Goal: Transaction & Acquisition: Book appointment/travel/reservation

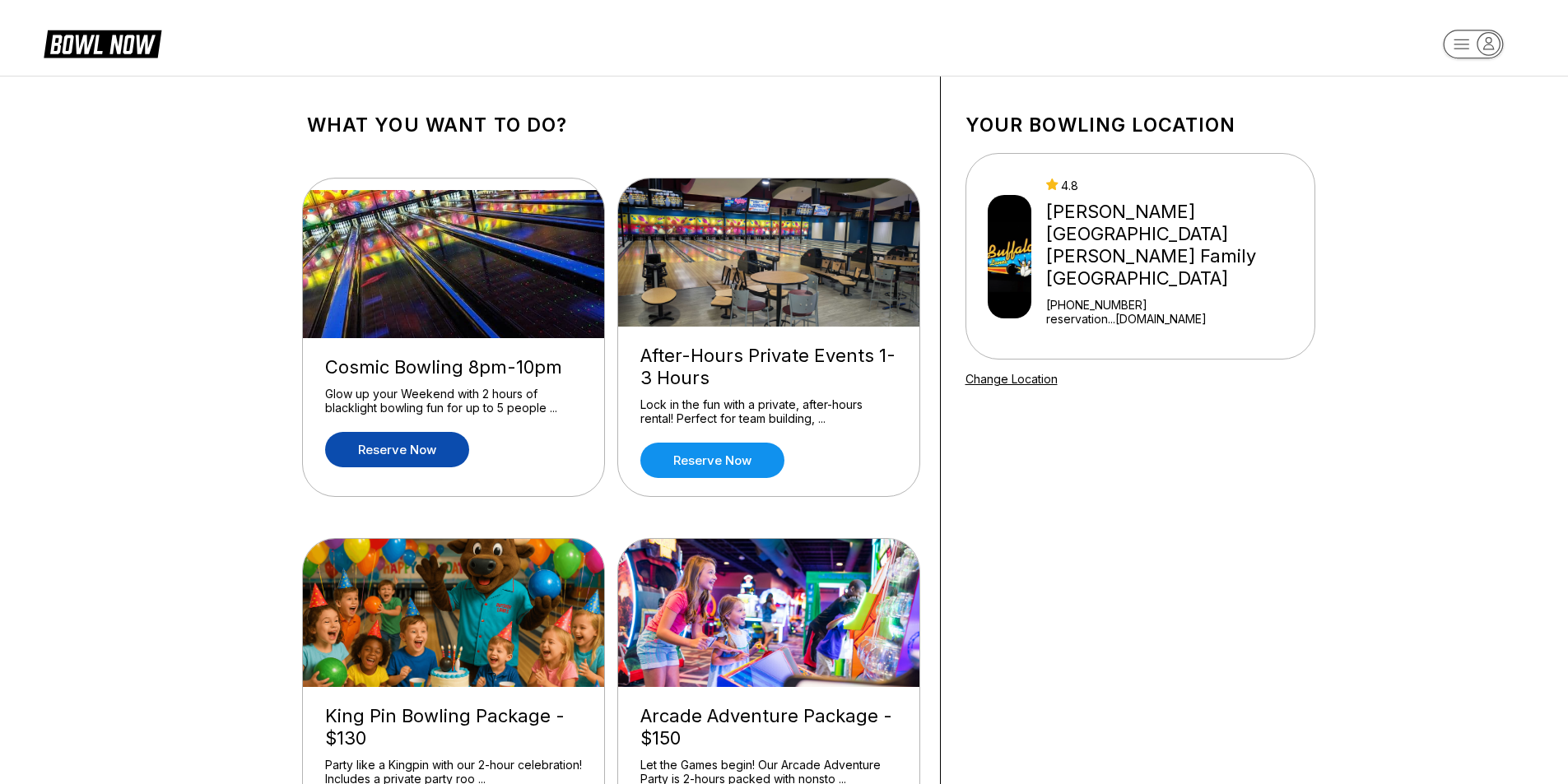
click at [413, 444] on link "Reserve now" at bounding box center [397, 449] width 144 height 35
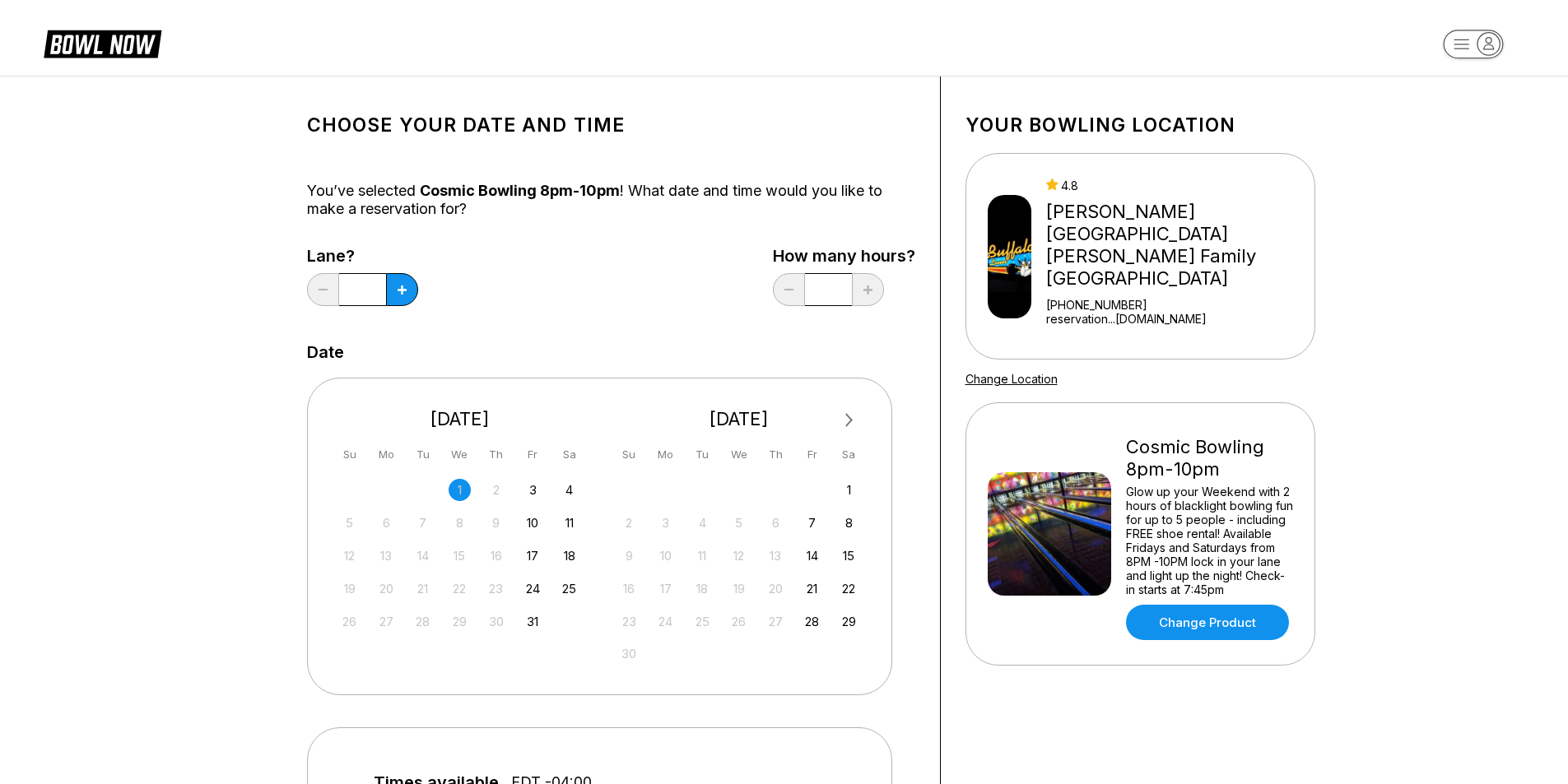
click at [346, 626] on div "26" at bounding box center [349, 622] width 22 height 22
click at [347, 623] on div "26" at bounding box center [349, 622] width 22 height 22
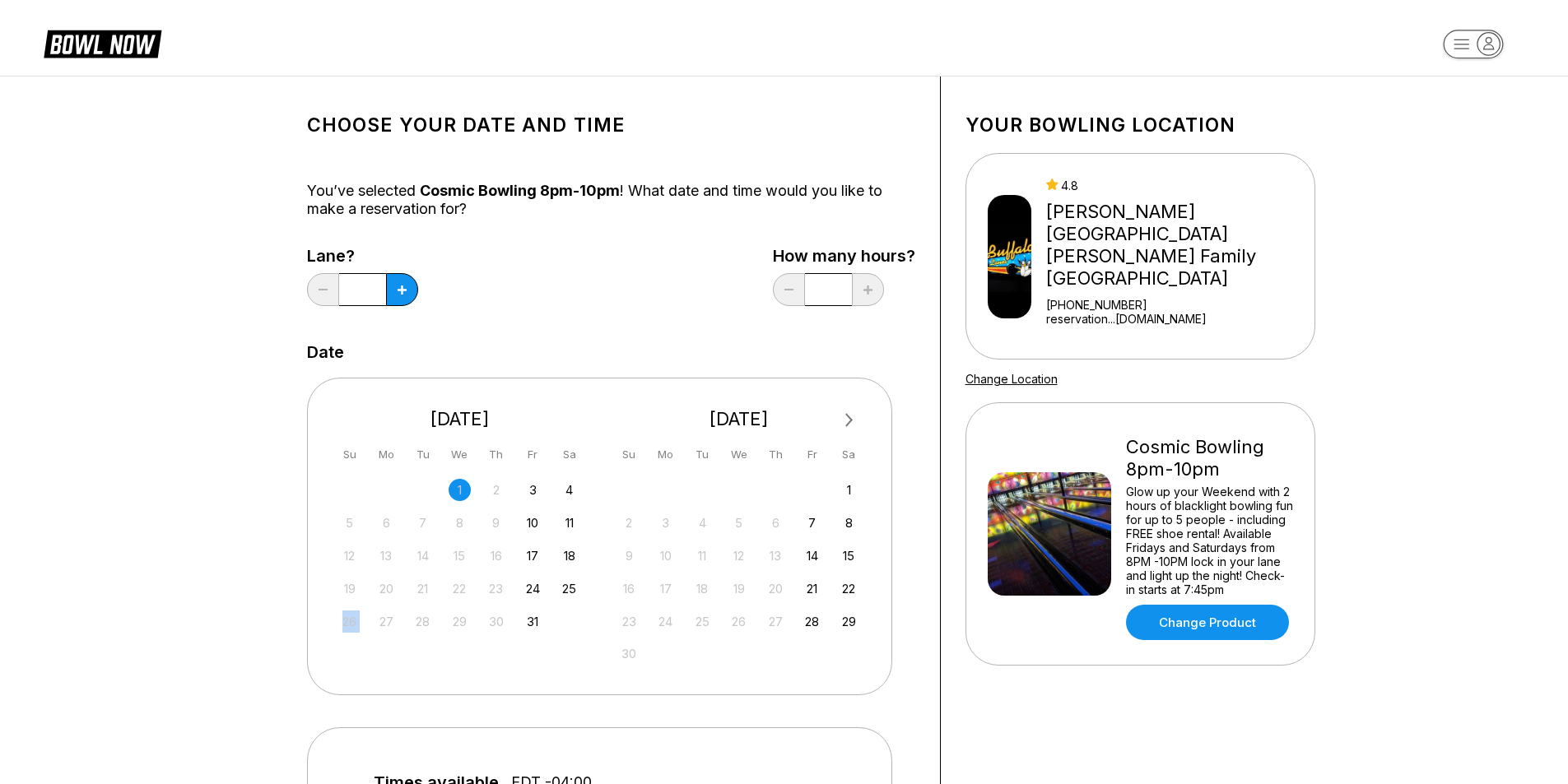
click at [347, 623] on div "26" at bounding box center [349, 622] width 22 height 22
click at [403, 296] on button at bounding box center [402, 289] width 33 height 32
type input "*"
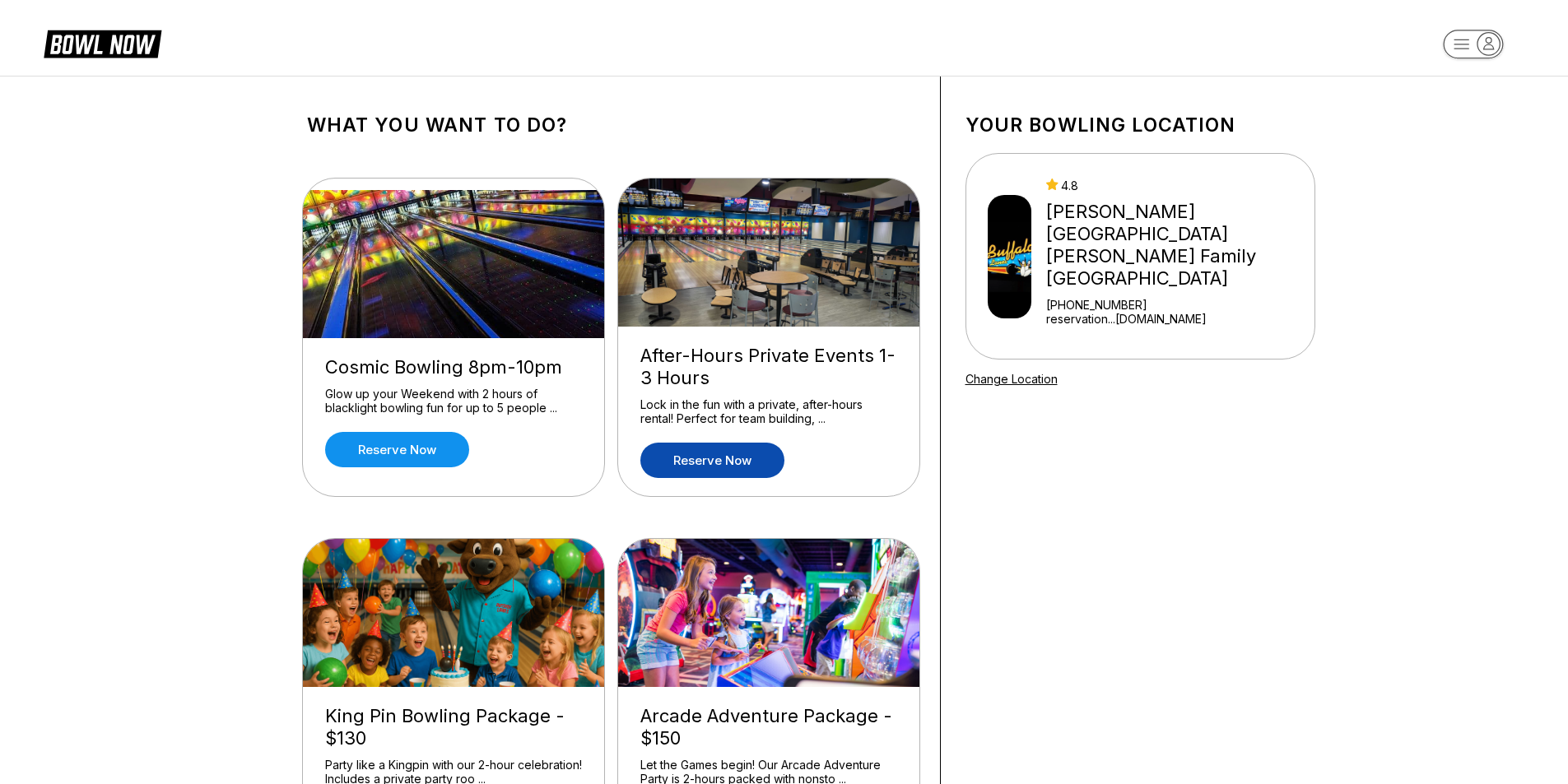
click at [699, 451] on link "Reserve now" at bounding box center [713, 460] width 144 height 35
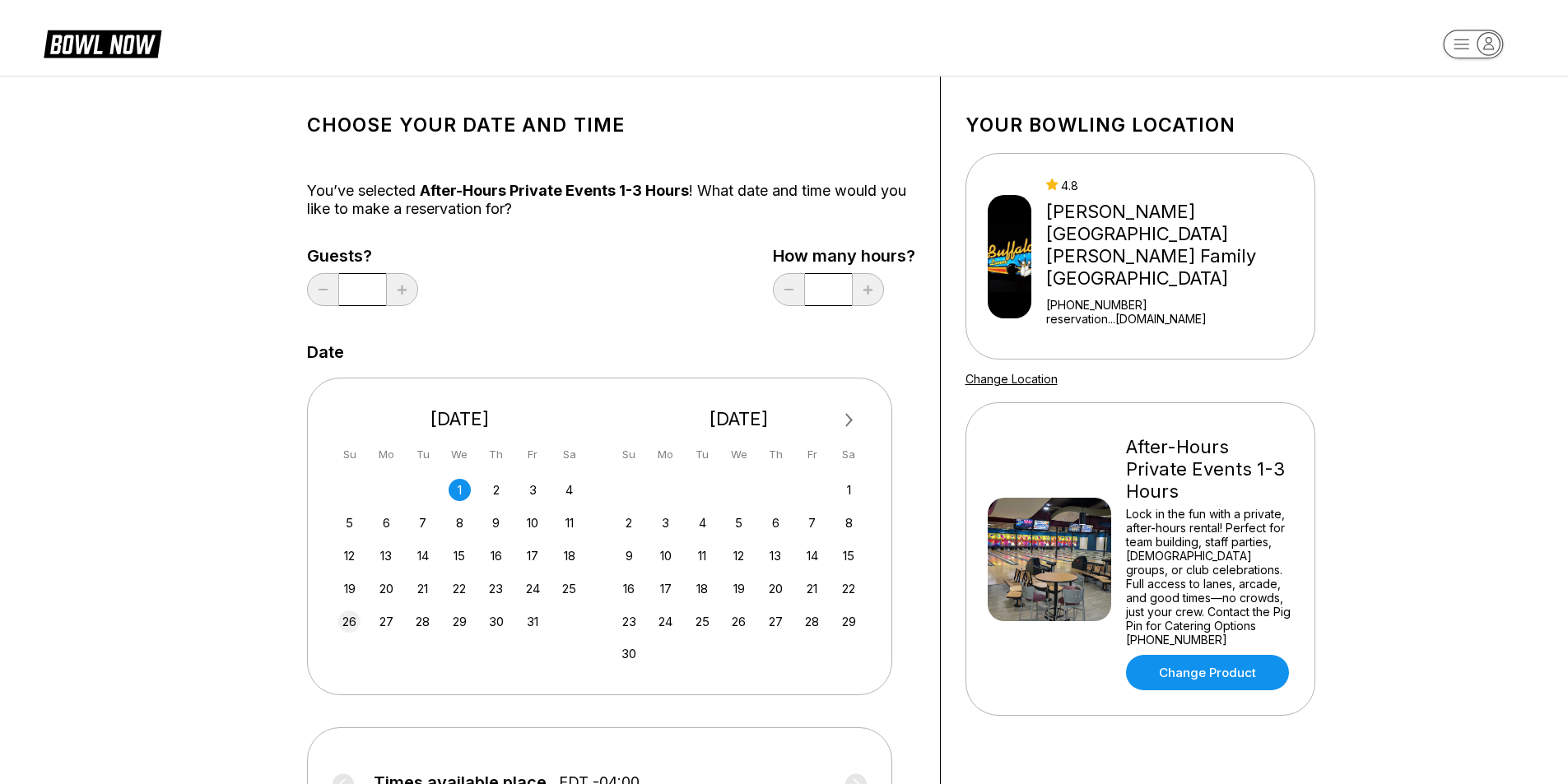
click at [349, 620] on div "26" at bounding box center [349, 622] width 22 height 22
click at [375, 295] on input "*" at bounding box center [362, 289] width 47 height 32
click at [352, 286] on input "*" at bounding box center [362, 289] width 47 height 32
click at [371, 288] on input "*" at bounding box center [362, 289] width 47 height 32
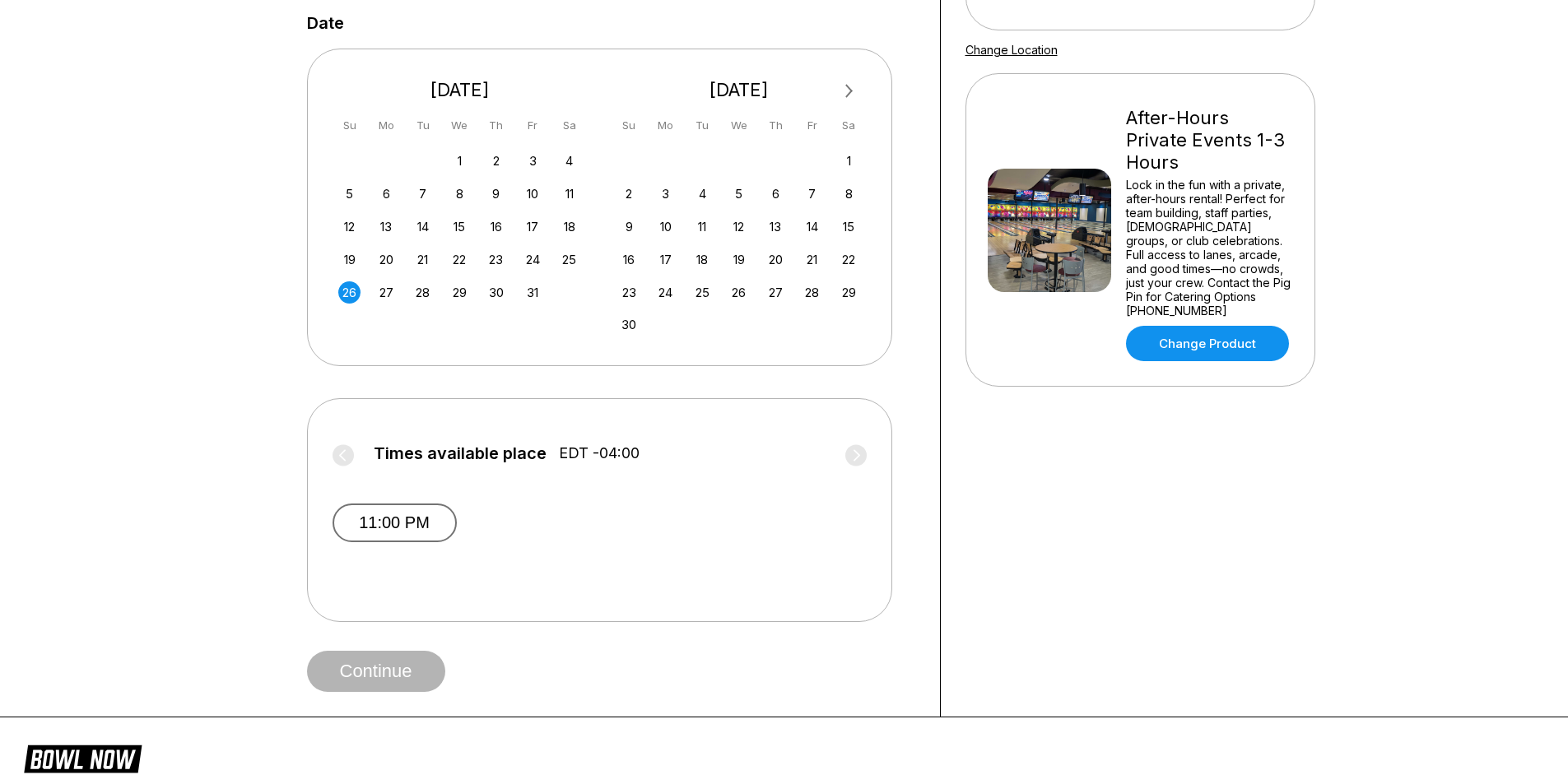
click at [432, 528] on button "11:00 PM" at bounding box center [394, 522] width 124 height 38
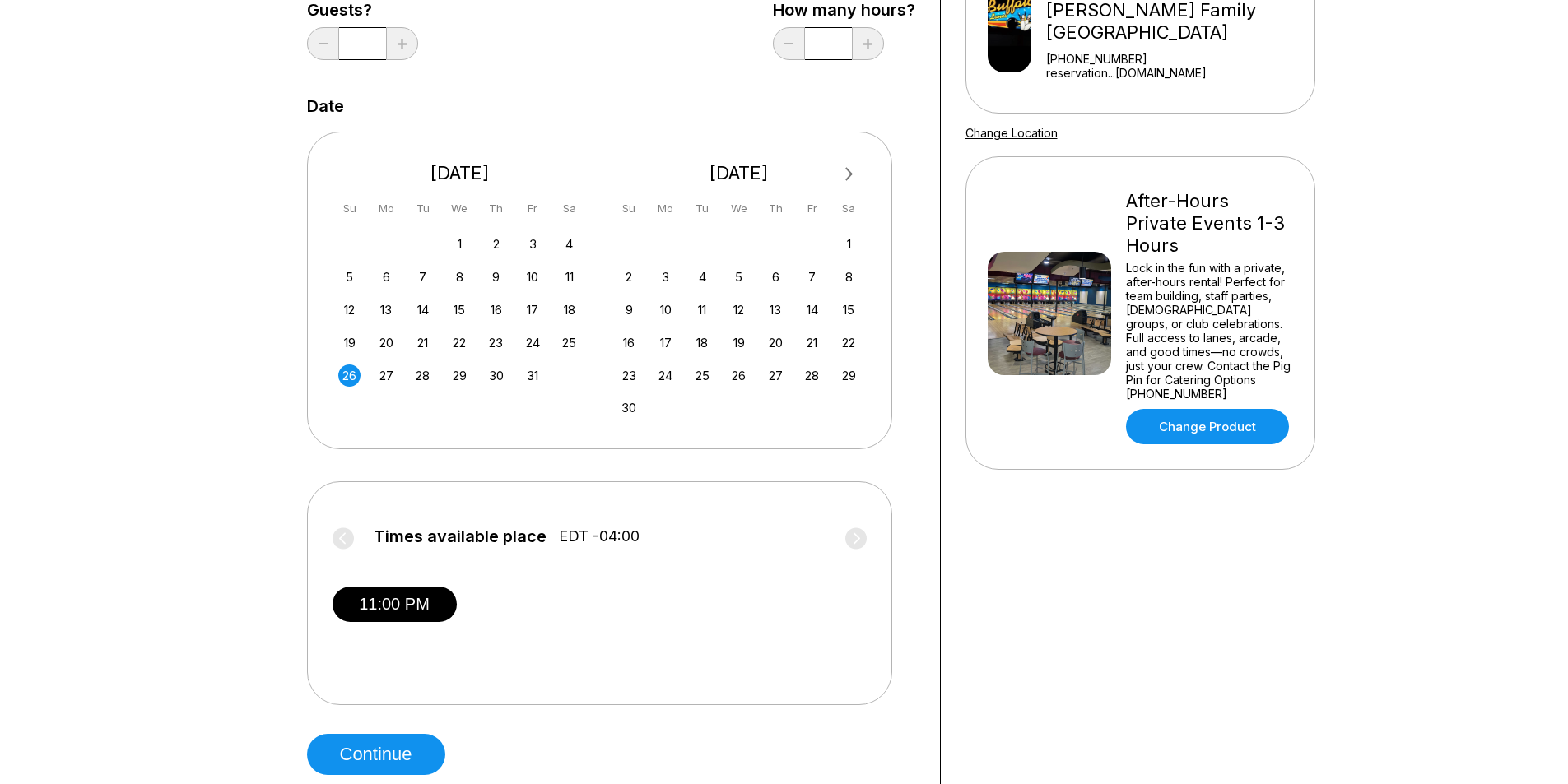
scroll to position [0, 0]
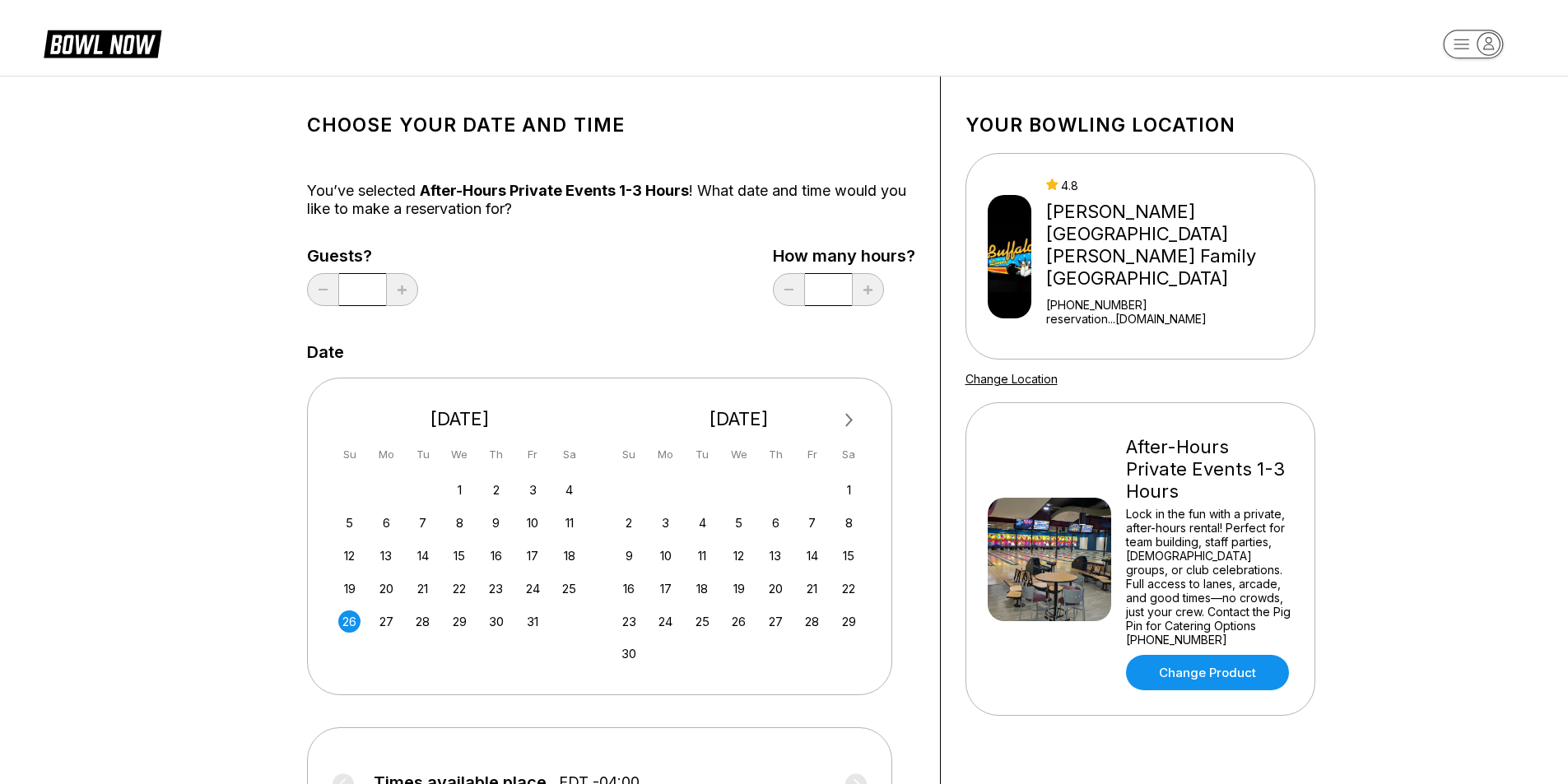
click at [689, 582] on div "16 17 18 19 20 21 22" at bounding box center [739, 587] width 247 height 25
click at [511, 579] on div "19 20 21 22 23 24 25" at bounding box center [460, 587] width 247 height 25
click at [494, 589] on div "23" at bounding box center [496, 588] width 22 height 22
click at [384, 267] on div "Guests? *" at bounding box center [363, 280] width 111 height 68
click at [572, 583] on div "25" at bounding box center [569, 588] width 22 height 22
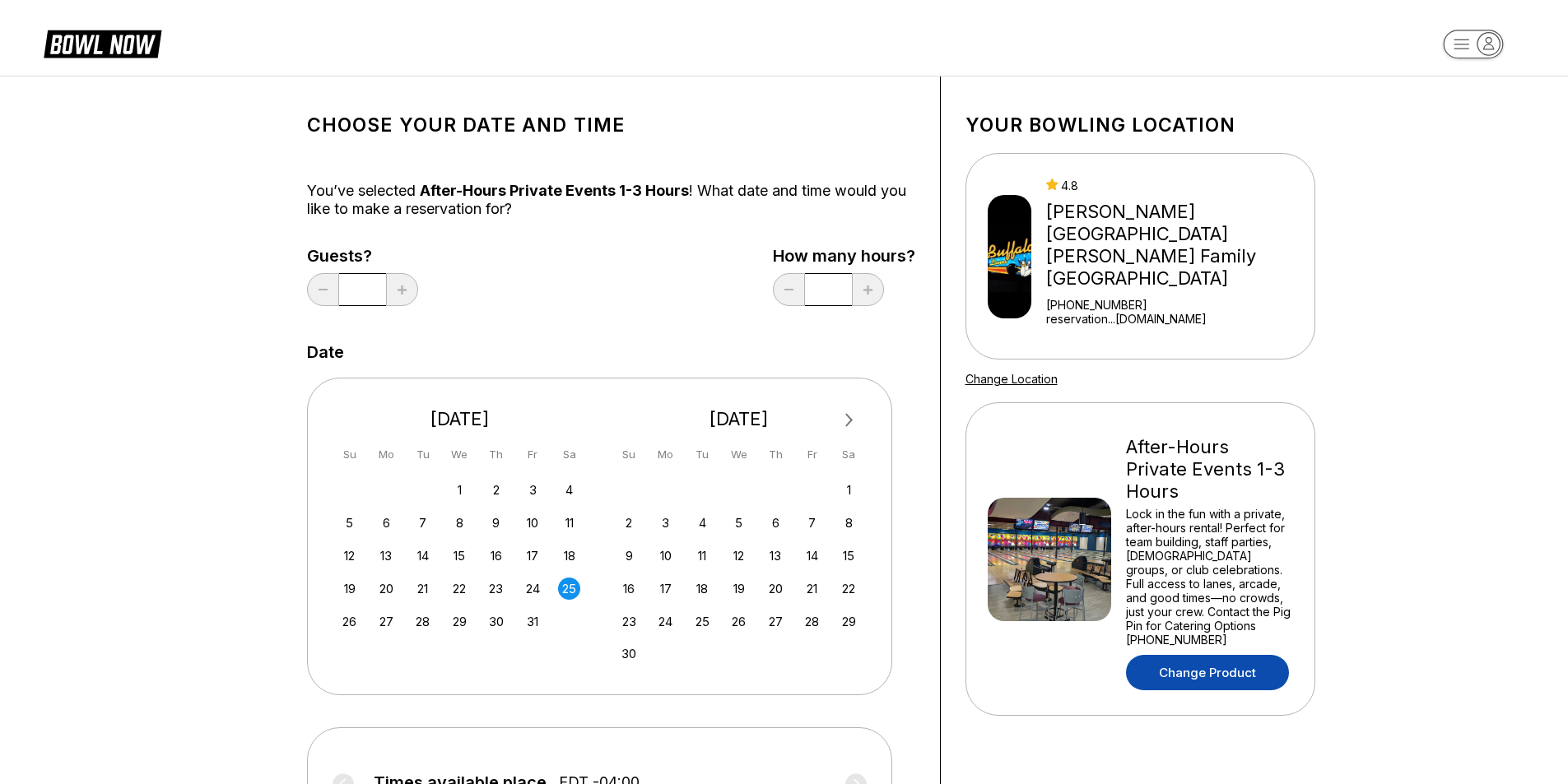
click at [1226, 655] on link "Change Product" at bounding box center [1207, 672] width 163 height 35
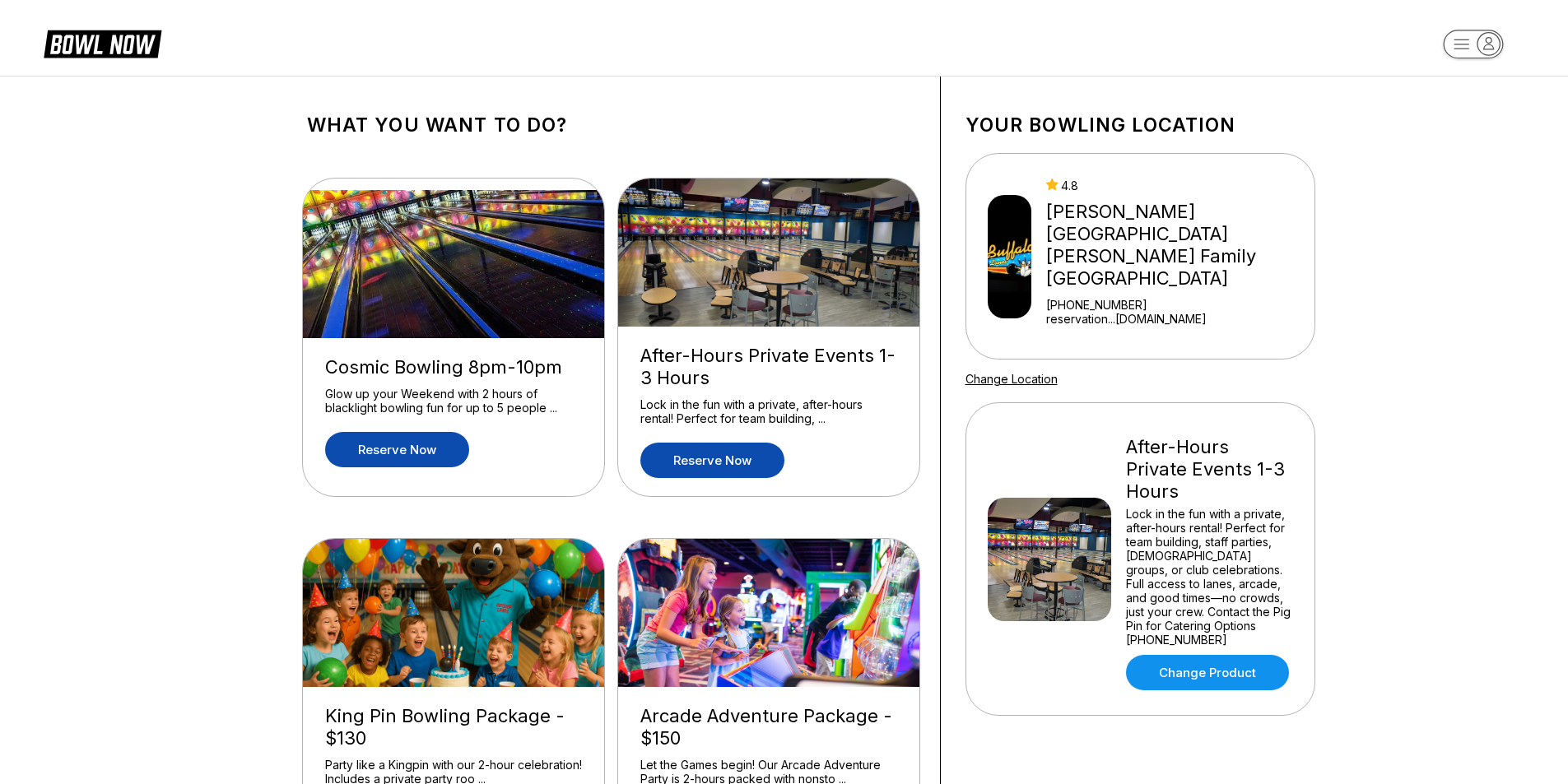
click at [389, 456] on link "Reserve now" at bounding box center [397, 449] width 144 height 35
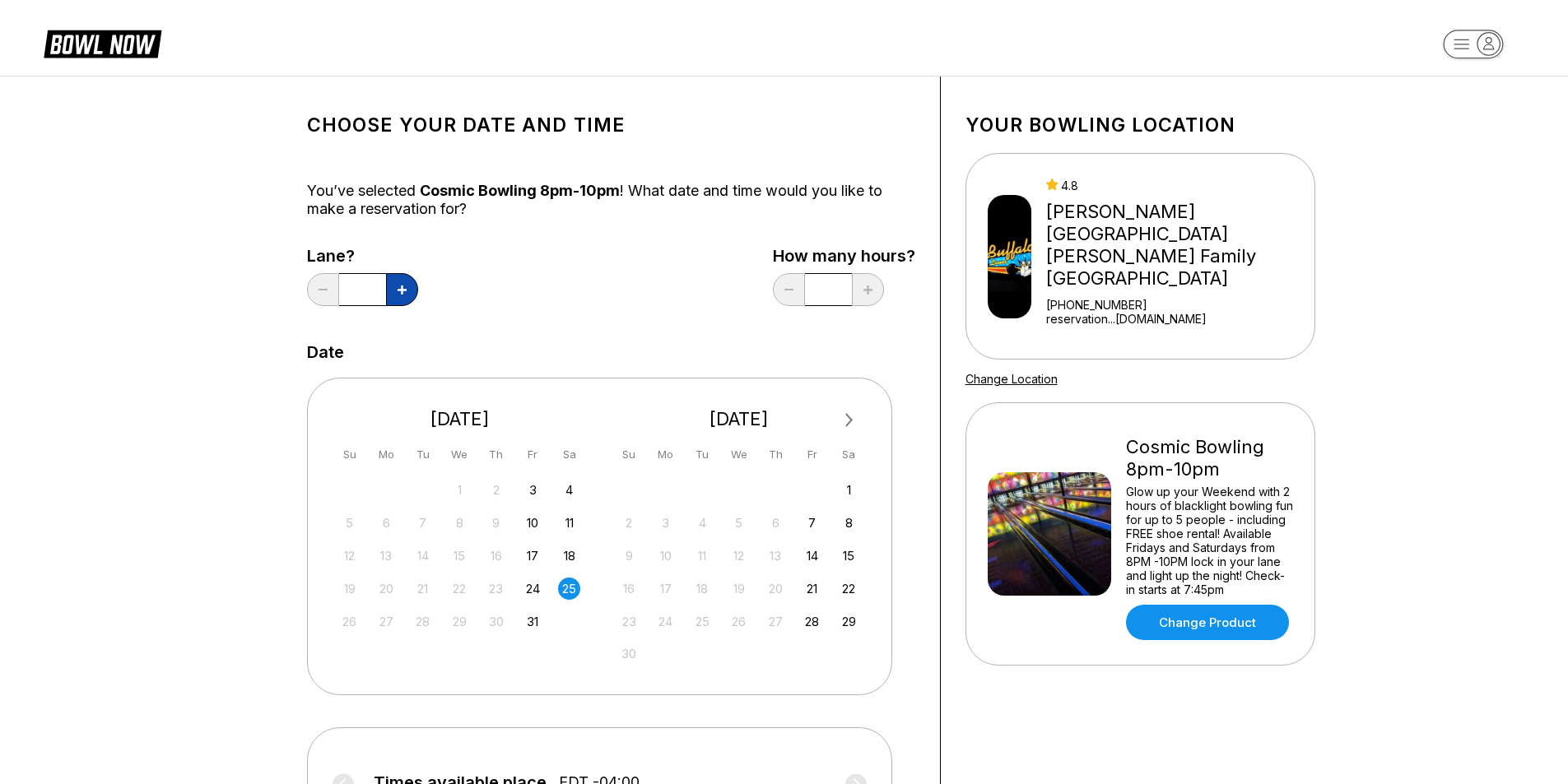
click at [400, 293] on icon at bounding box center [402, 290] width 9 height 9
type input "*"
click at [559, 292] on div "Lane? * How many hours? *" at bounding box center [611, 280] width 608 height 68
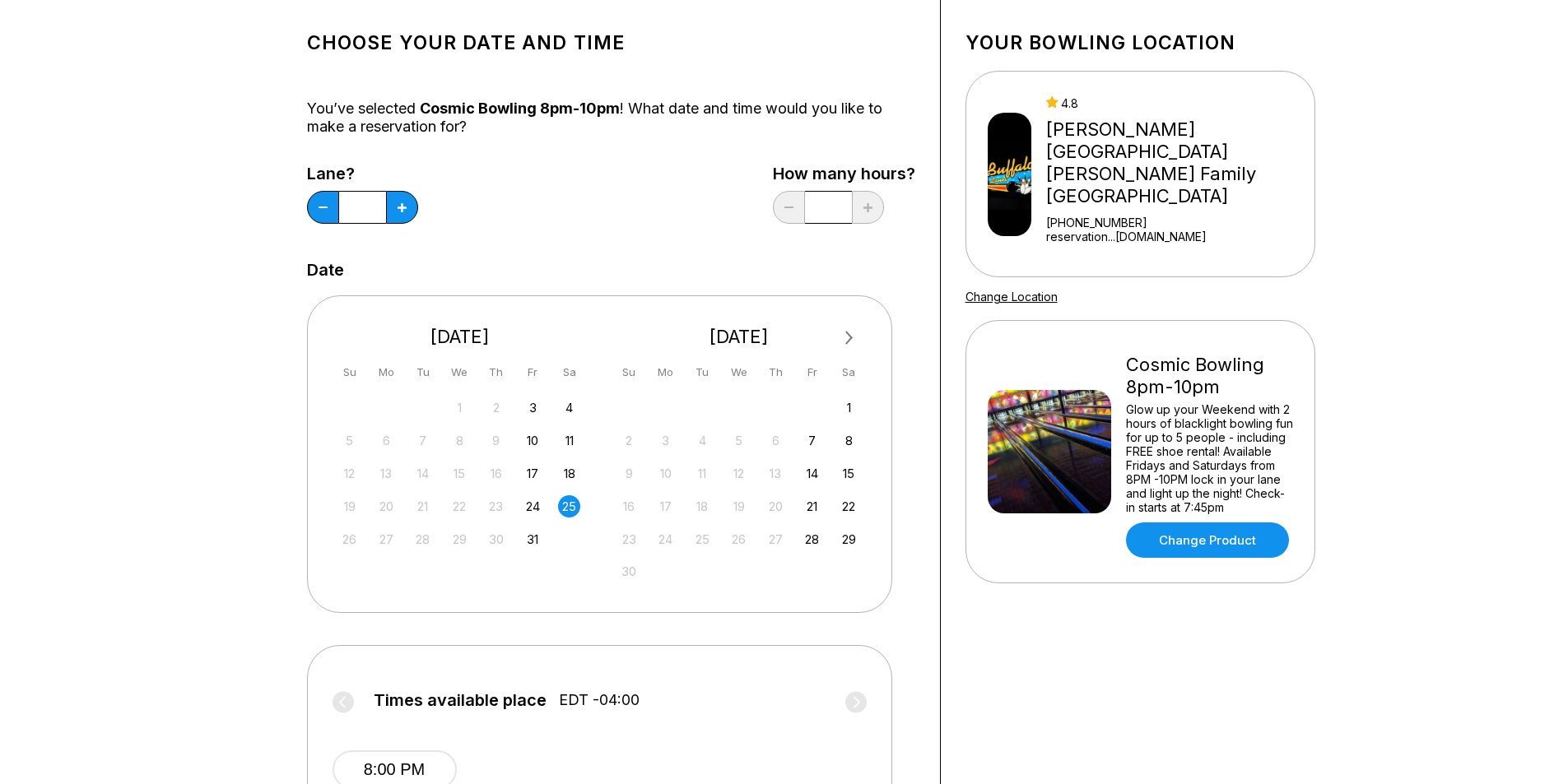
scroll to position [576, 0]
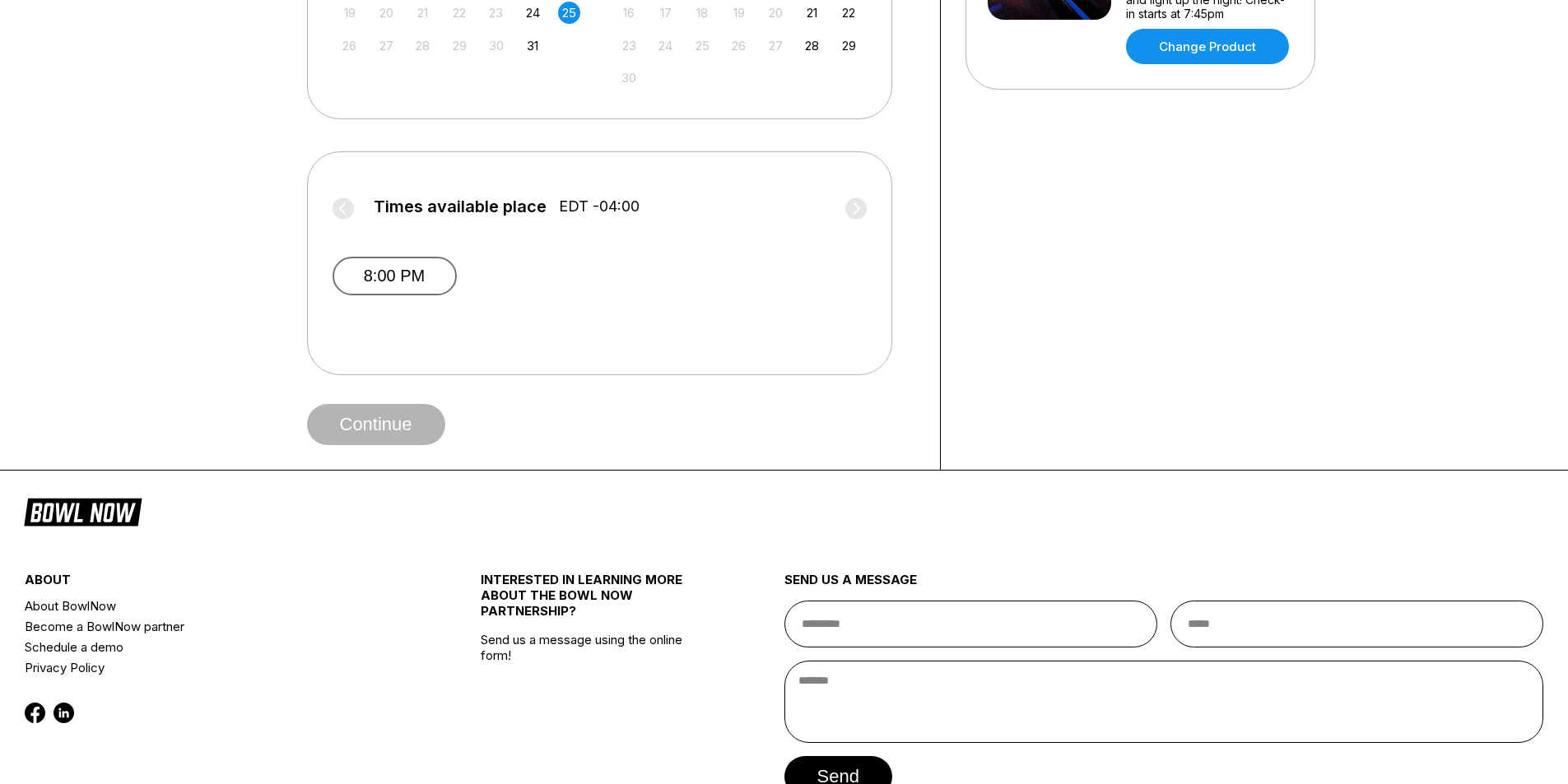
click at [424, 272] on button "8:00 PM" at bounding box center [394, 275] width 124 height 38
click at [424, 272] on button "8:00 PM" at bounding box center [394, 274] width 124 height 35
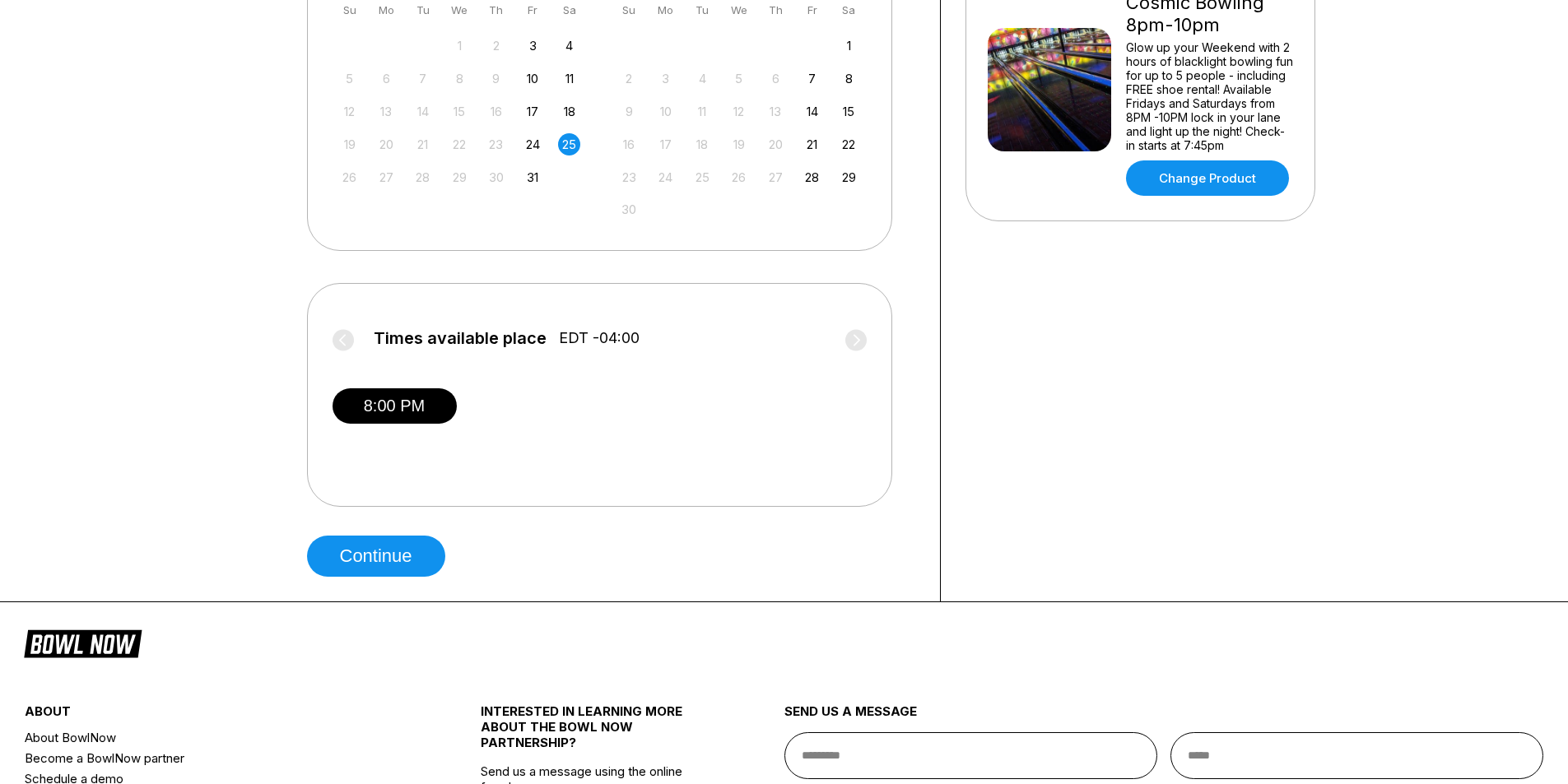
scroll to position [329, 0]
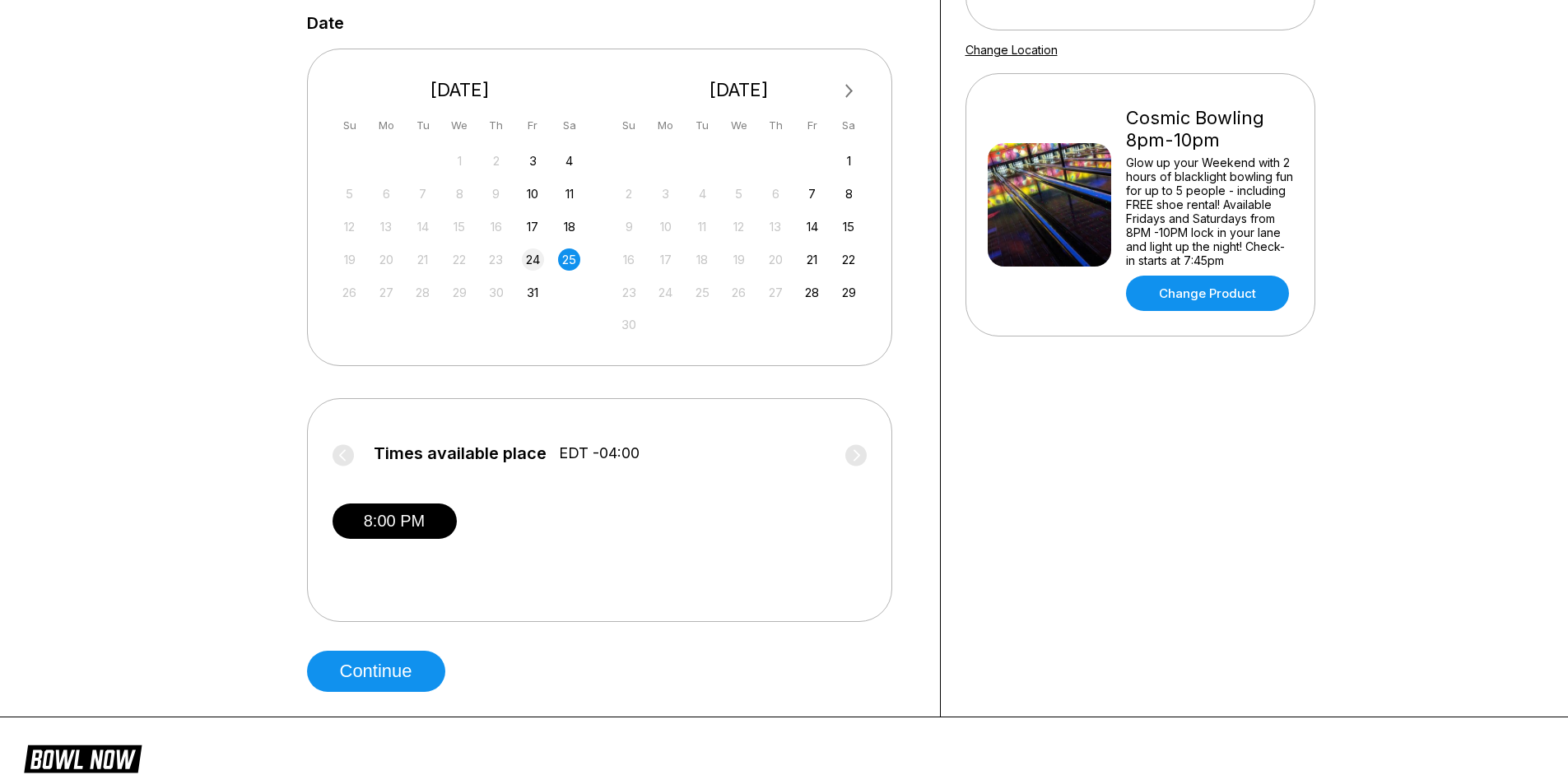
click at [527, 256] on div "24" at bounding box center [533, 260] width 22 height 22
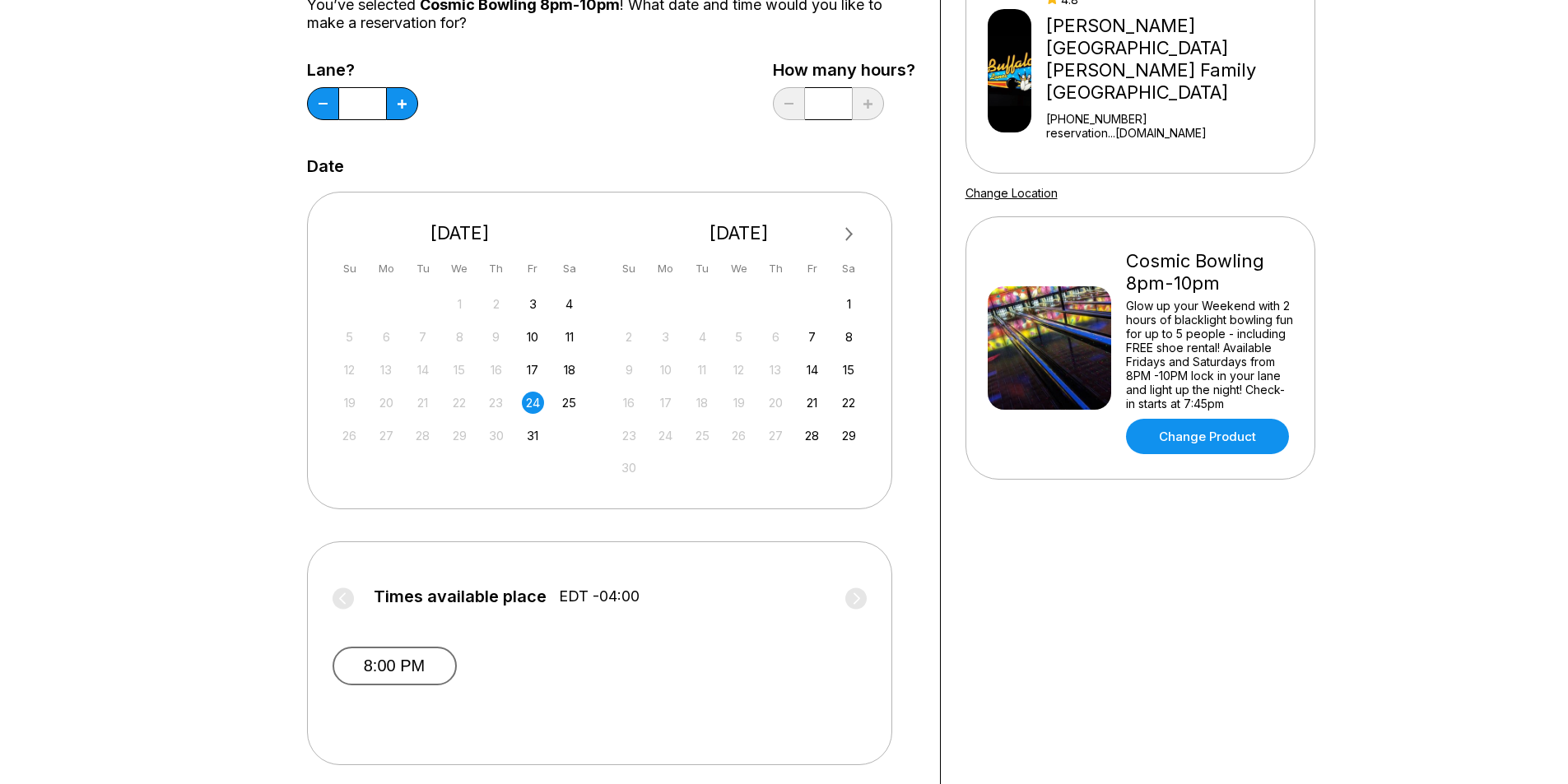
scroll to position [0, 0]
